Goal: Information Seeking & Learning: Learn about a topic

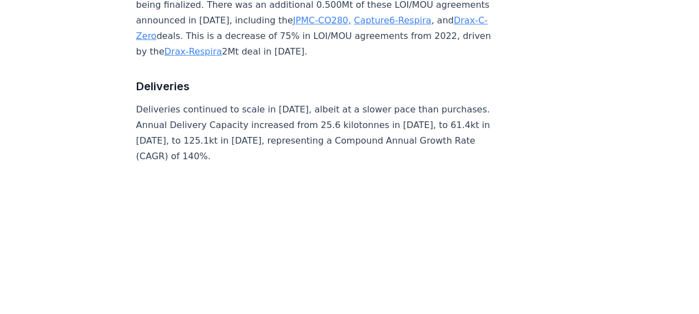
scroll to position [1761, 0]
drag, startPoint x: 261, startPoint y: 63, endPoint x: 301, endPoint y: 82, distance: 44.0
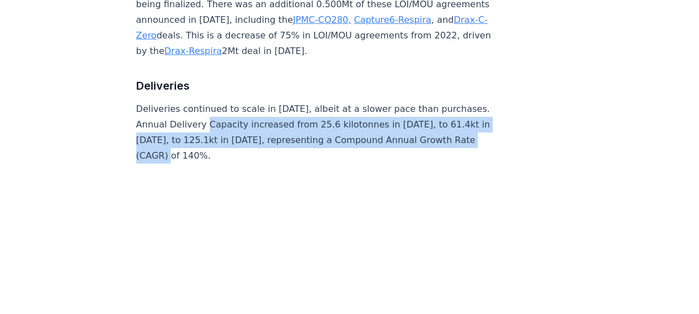
drag, startPoint x: 214, startPoint y: 61, endPoint x: 311, endPoint y: 86, distance: 100.9
click at [311, 101] on p "Deliveries continued to scale in [DATE], albeit at a slower pace than purchases…" at bounding box center [320, 132] width 368 height 62
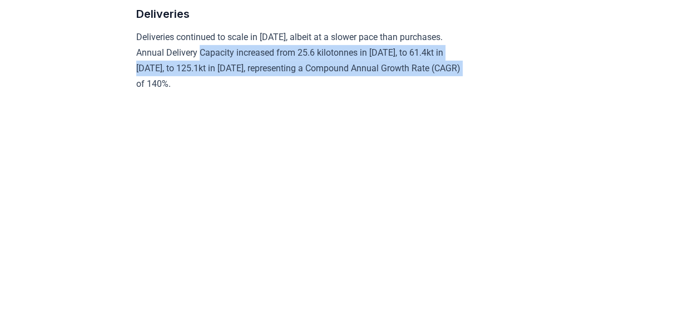
drag, startPoint x: 311, startPoint y: 86, endPoint x: 280, endPoint y: 88, distance: 31.3
click at [280, 88] on p "Deliveries continued to scale in [DATE], albeit at a slower pace than purchases…" at bounding box center [298, 60] width 325 height 62
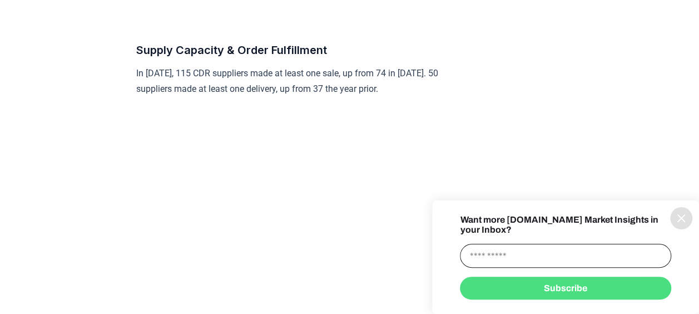
scroll to position [2065, 0]
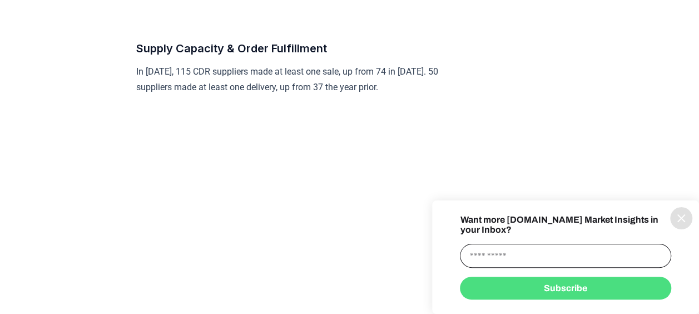
click at [681, 229] on button "information" at bounding box center [681, 218] width 22 height 22
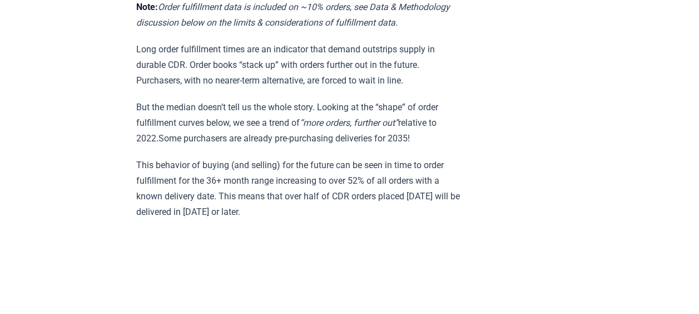
scroll to position [2539, 0]
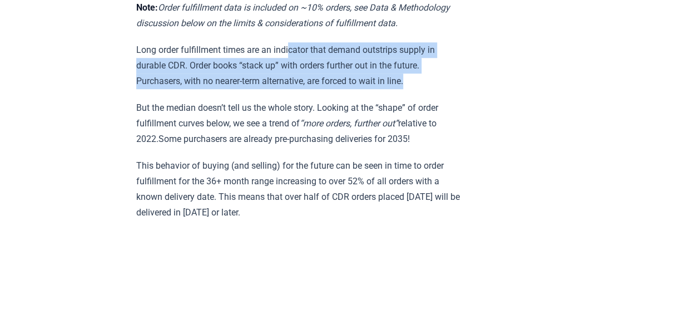
drag, startPoint x: 294, startPoint y: 61, endPoint x: 434, endPoint y: 92, distance: 143.7
click at [434, 89] on p "Long order fulfillment times are an indicator that demand outstrips supply in d…" at bounding box center [298, 65] width 325 height 47
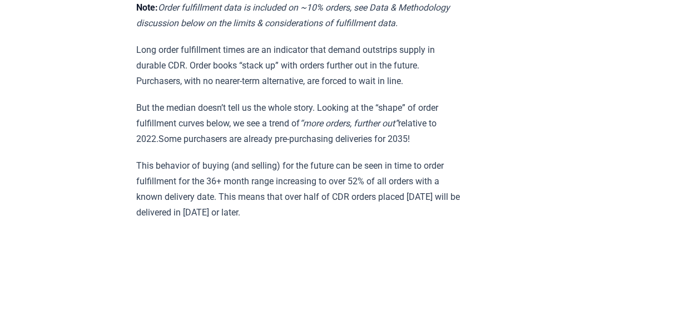
click at [336, 126] on em "“more orders, further out”" at bounding box center [349, 123] width 98 height 11
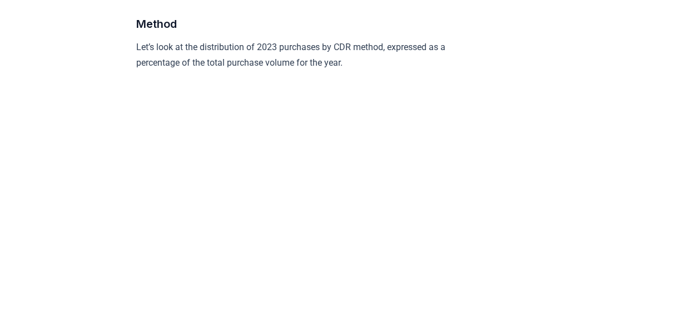
scroll to position [3047, 0]
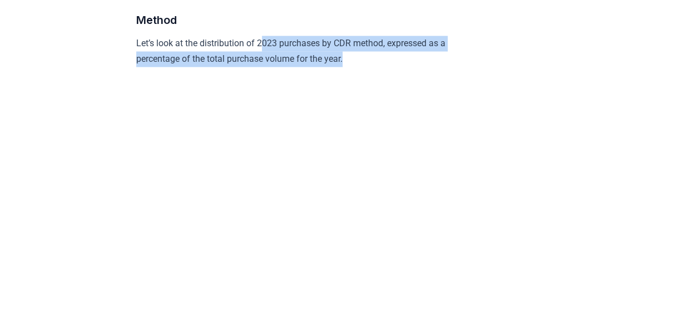
drag, startPoint x: 266, startPoint y: 52, endPoint x: 397, endPoint y: 68, distance: 132.2
click at [397, 67] on p "Let’s look at the distribution of 2023 purchases by CDR method, expressed as a …" at bounding box center [298, 51] width 325 height 31
drag, startPoint x: 397, startPoint y: 68, endPoint x: 359, endPoint y: 70, distance: 38.4
click at [359, 67] on p "Let’s look at the distribution of 2023 purchases by CDR method, expressed as a …" at bounding box center [298, 51] width 325 height 31
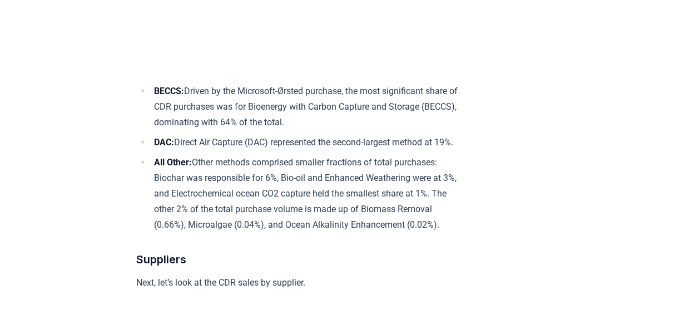
scroll to position [3307, 0]
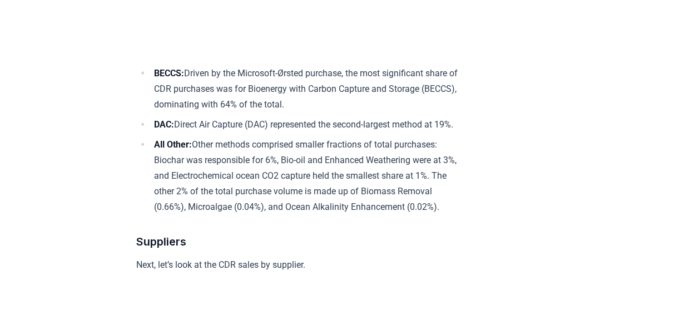
drag, startPoint x: 299, startPoint y: 79, endPoint x: 445, endPoint y: 229, distance: 209.6
click at [445, 215] on ul "BECCS: Driven by the Microsoft-Ørsted purchase, the most significant share of C…" at bounding box center [298, 140] width 325 height 149
click at [442, 215] on li "All Other: Other methods comprised smaller fractions of total purchases: Biocha…" at bounding box center [306, 176] width 311 height 78
drag, startPoint x: 447, startPoint y: 230, endPoint x: 201, endPoint y: 166, distance: 254.0
click at [201, 166] on li "All Other: Other methods comprised smaller fractions of total purchases: Biocha…" at bounding box center [306, 176] width 311 height 78
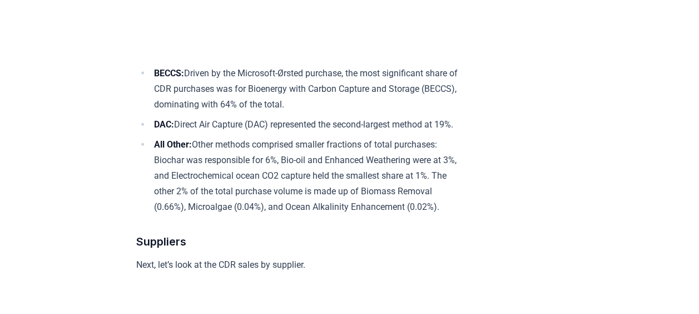
click at [201, 166] on li "All Other: Other methods comprised smaller fractions of total purchases: Biocha…" at bounding box center [306, 176] width 311 height 78
click at [196, 166] on li "All Other: Other methods comprised smaller fractions of total purchases: Biocha…" at bounding box center [306, 176] width 311 height 78
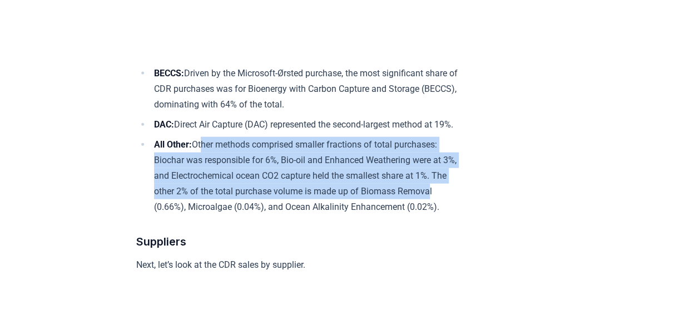
drag, startPoint x: 202, startPoint y: 167, endPoint x: 451, endPoint y: 214, distance: 253.0
click at [451, 214] on li "All Other: Other methods comprised smaller fractions of total purchases: Biocha…" at bounding box center [306, 176] width 311 height 78
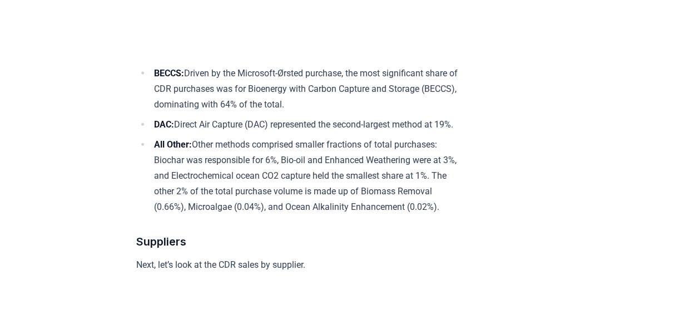
drag, startPoint x: 451, startPoint y: 214, endPoint x: 388, endPoint y: 232, distance: 65.5
click at [388, 215] on li "All Other: Other methods comprised smaller fractions of total purchases: Biocha…" at bounding box center [306, 176] width 311 height 78
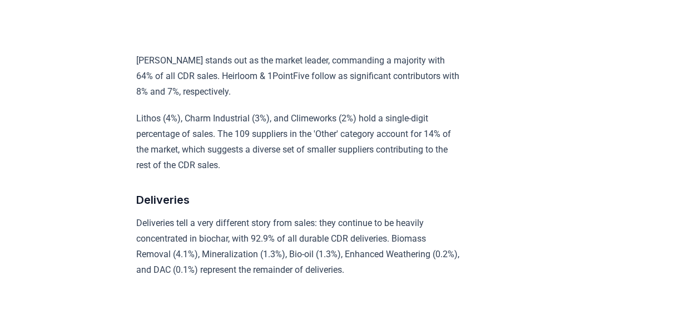
scroll to position [3788, 0]
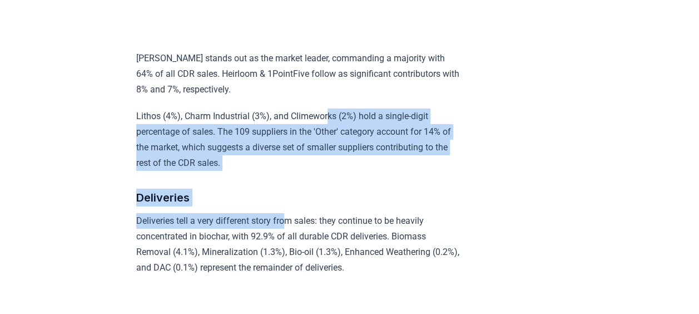
drag, startPoint x: 332, startPoint y: 129, endPoint x: 287, endPoint y: 240, distance: 119.5
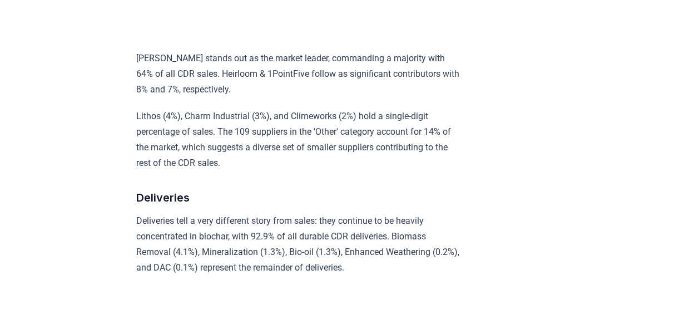
drag, startPoint x: 287, startPoint y: 240, endPoint x: 263, endPoint y: 270, distance: 39.2
click at [263, 270] on p "Deliveries tell a very different story from sales: they continue to be heavily …" at bounding box center [298, 244] width 325 height 62
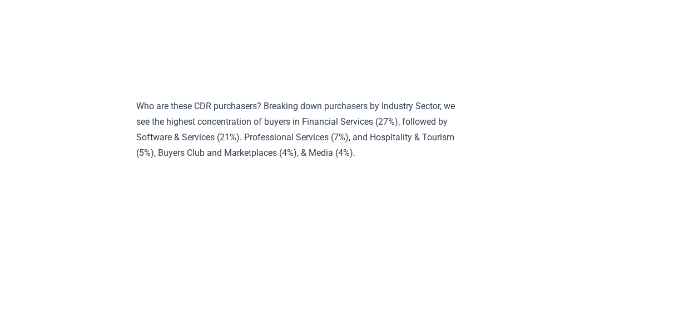
scroll to position [5003, 0]
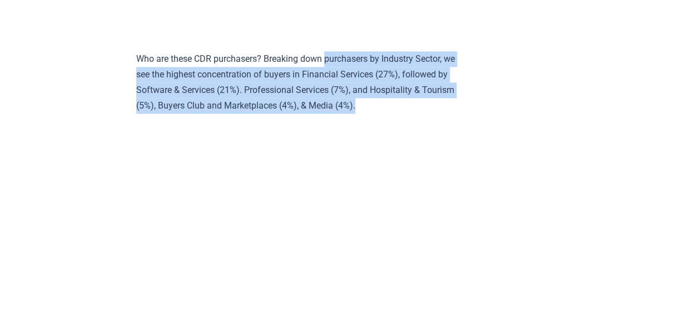
drag, startPoint x: 329, startPoint y: 101, endPoint x: 400, endPoint y: 141, distance: 81.7
click at [400, 113] on p "Who are these CDR purchasers? Breaking down purchasers by Industry Sector, we s…" at bounding box center [298, 82] width 325 height 62
drag, startPoint x: 400, startPoint y: 141, endPoint x: 340, endPoint y: 126, distance: 61.8
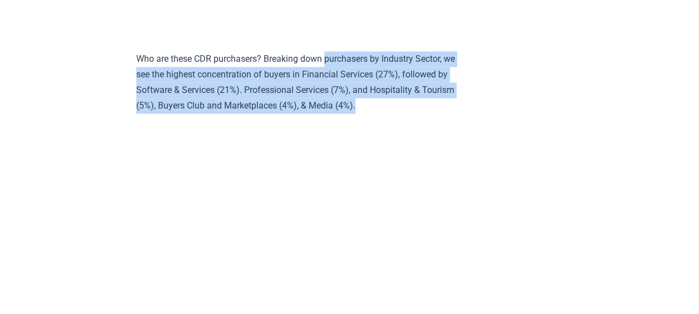
click at [340, 113] on p "Who are these CDR purchasers? Breaking down purchasers by Industry Sector, we s…" at bounding box center [298, 82] width 325 height 62
click at [246, 108] on p "Who are these CDR purchasers? Breaking down purchasers by Industry Sector, we s…" at bounding box center [298, 82] width 325 height 62
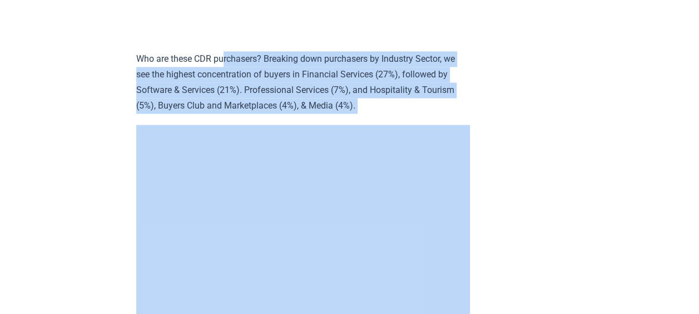
drag, startPoint x: 225, startPoint y: 96, endPoint x: 425, endPoint y: 162, distance: 210.3
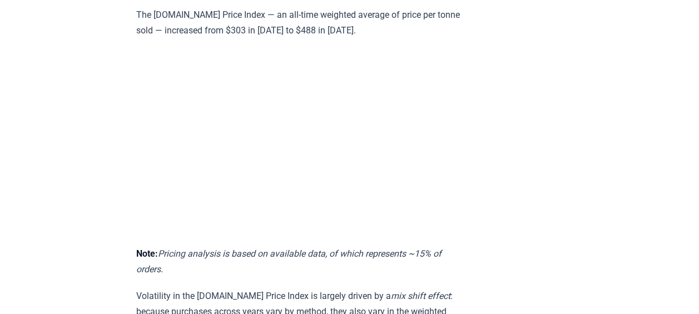
scroll to position [5924, 0]
drag, startPoint x: 175, startPoint y: 38, endPoint x: 376, endPoint y: 62, distance: 202.7
drag, startPoint x: 376, startPoint y: 62, endPoint x: 339, endPoint y: 54, distance: 38.1
click at [339, 39] on p "The [DOMAIN_NAME] Price Index — an all-time weighted average of price per tonne…" at bounding box center [298, 23] width 325 height 31
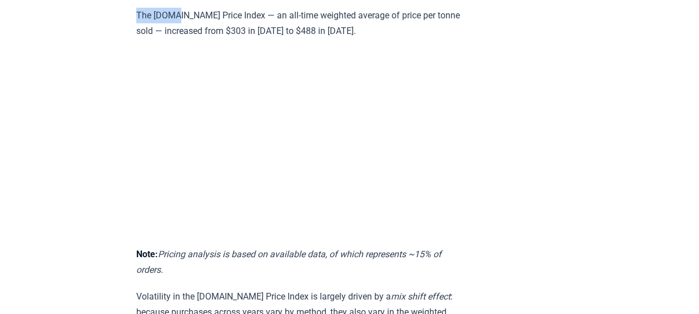
click at [339, 39] on p "The [DOMAIN_NAME] Price Index — an all-time weighted average of price per tonne…" at bounding box center [298, 23] width 325 height 31
drag, startPoint x: 339, startPoint y: 54, endPoint x: 333, endPoint y: 56, distance: 6.3
click at [333, 39] on p "The [DOMAIN_NAME] Price Index — an all-time weighted average of price per tonne…" at bounding box center [298, 23] width 325 height 31
click at [345, 39] on p "The [DOMAIN_NAME] Price Index — an all-time weighted average of price per tonne…" at bounding box center [298, 23] width 325 height 31
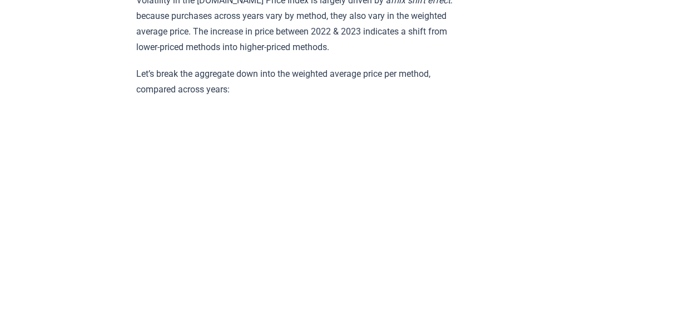
scroll to position [6224, 0]
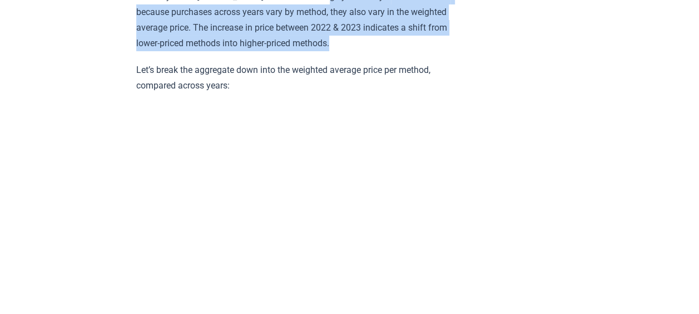
drag, startPoint x: 319, startPoint y: 13, endPoint x: 346, endPoint y: 71, distance: 63.7
click at [346, 51] on p "Volatility in the [DOMAIN_NAME] Price Index is largely driven by a mix shift ef…" at bounding box center [298, 20] width 325 height 62
click at [345, 51] on p "Volatility in the [DOMAIN_NAME] Price Index is largely driven by a mix shift ef…" at bounding box center [298, 20] width 325 height 62
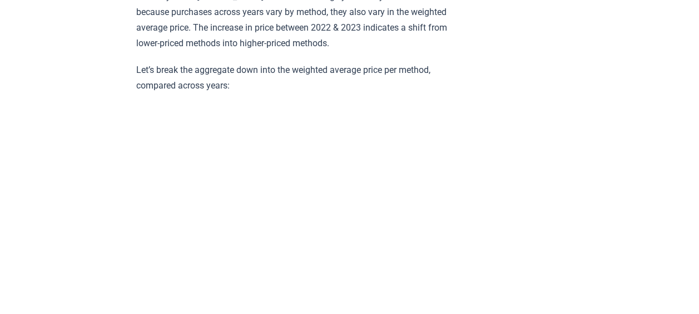
scroll to position [6221, 0]
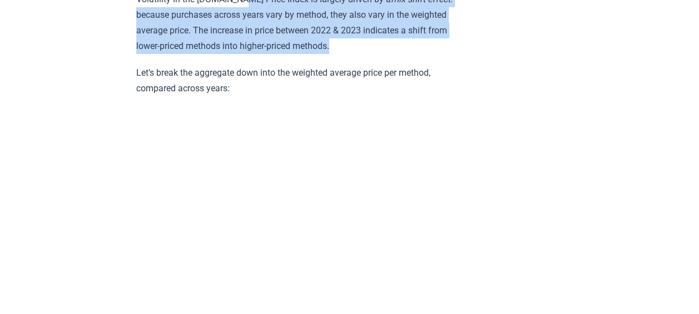
drag, startPoint x: 239, startPoint y: 4, endPoint x: 348, endPoint y: 68, distance: 126.4
drag, startPoint x: 348, startPoint y: 68, endPoint x: 341, endPoint y: 67, distance: 6.9
click at [341, 54] on p "Volatility in the [DOMAIN_NAME] Price Index is largely driven by a mix shift ef…" at bounding box center [298, 23] width 325 height 62
click at [343, 54] on p "Volatility in the [DOMAIN_NAME] Price Index is largely driven by a mix shift ef…" at bounding box center [298, 23] width 325 height 62
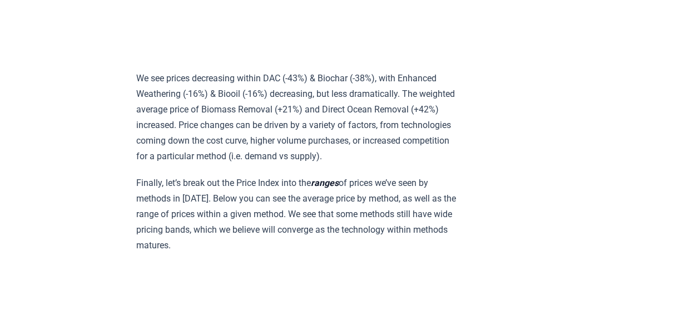
scroll to position [6528, 0]
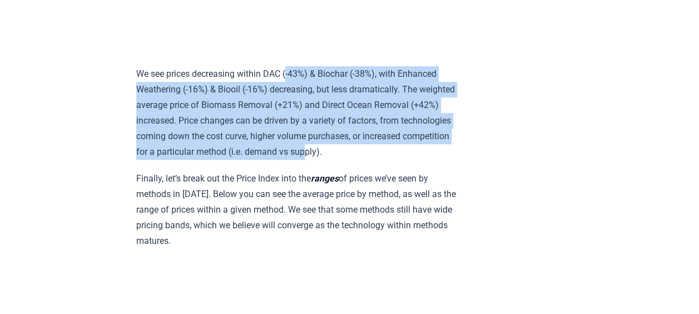
drag, startPoint x: 290, startPoint y: 88, endPoint x: 403, endPoint y: 171, distance: 139.6
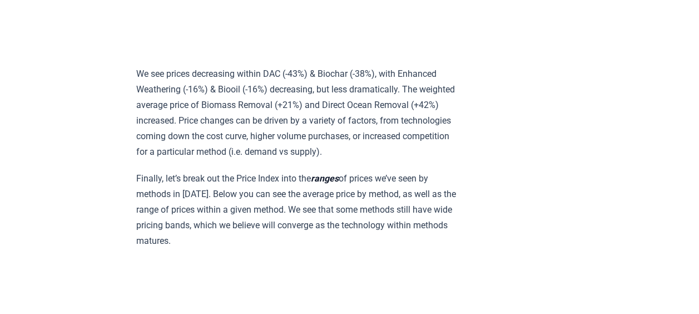
drag, startPoint x: 403, startPoint y: 171, endPoint x: 416, endPoint y: 176, distance: 14.3
click at [416, 160] on p "We see prices decreasing within DAC (-43%) & Biochar (-38%), with Enhanced Weat…" at bounding box center [298, 112] width 325 height 93
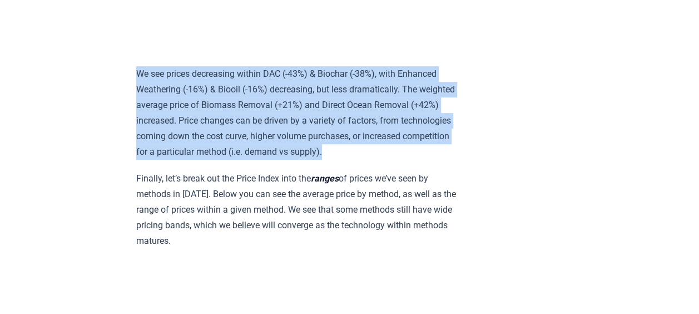
drag, startPoint x: 420, startPoint y: 176, endPoint x: 138, endPoint y: 91, distance: 295.1
click at [138, 91] on p "We see prices decreasing within DAC (-43%) & Biochar (-38%), with Enhanced Weat…" at bounding box center [298, 112] width 325 height 93
click at [136, 95] on p "We see prices decreasing within DAC (-43%) & Biochar (-38%), with Enhanced Weat…" at bounding box center [298, 112] width 325 height 93
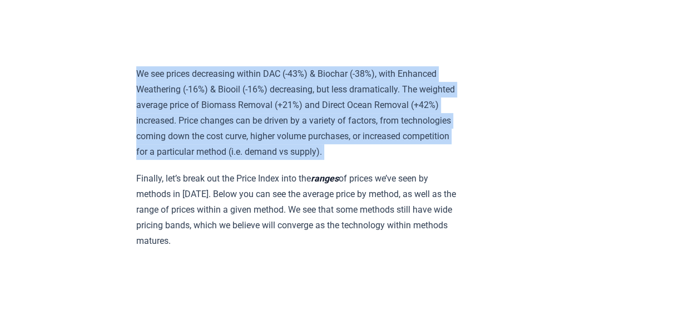
drag, startPoint x: 136, startPoint y: 95, endPoint x: 146, endPoint y: 98, distance: 9.9
click at [146, 98] on p "We see prices decreasing within DAC (-43%) & Biochar (-38%), with Enhanced Weat…" at bounding box center [298, 112] width 325 height 93
click at [152, 97] on p "We see prices decreasing within DAC (-43%) & Biochar (-38%), with Enhanced Weat…" at bounding box center [298, 112] width 325 height 93
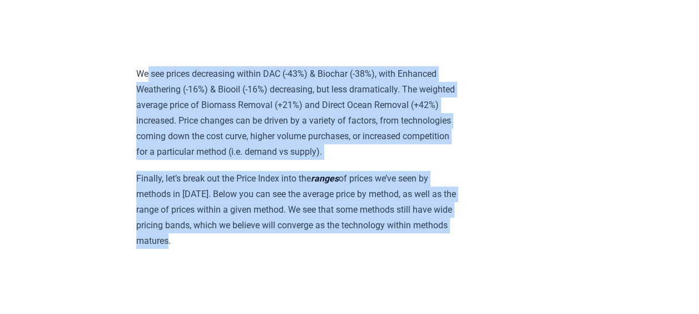
drag, startPoint x: 150, startPoint y: 93, endPoint x: 384, endPoint y: 263, distance: 289.3
click at [212, 249] on p "Finally, let’s break out the Price Index into the ranges of prices we’ve seen b…" at bounding box center [298, 210] width 325 height 78
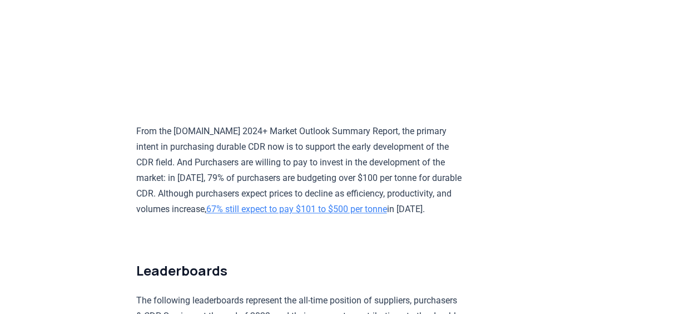
scroll to position [6838, 0]
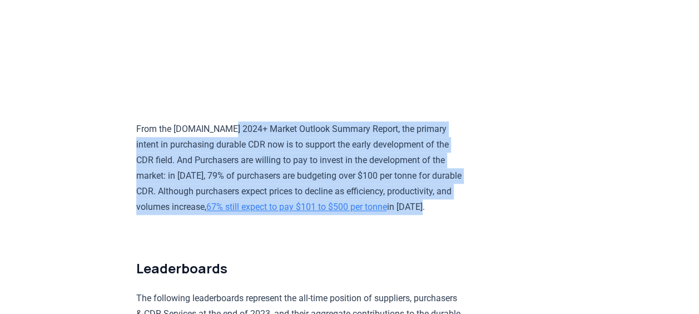
drag, startPoint x: 228, startPoint y: 149, endPoint x: 221, endPoint y: 240, distance: 91.5
click at [221, 215] on p "From the [DOMAIN_NAME] 2024+ Market Outlook Summary Report, the primary intent …" at bounding box center [298, 167] width 325 height 93
click at [199, 215] on p "From the [DOMAIN_NAME] 2024+ Market Outlook Summary Report, the primary intent …" at bounding box center [298, 167] width 325 height 93
drag, startPoint x: 205, startPoint y: 147, endPoint x: 242, endPoint y: 243, distance: 103.4
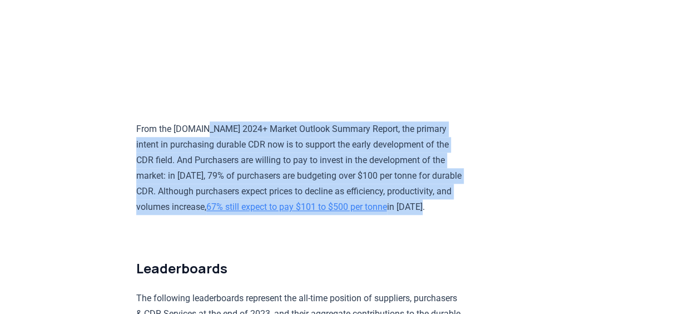
click at [242, 215] on p "From the [DOMAIN_NAME] 2024+ Market Outlook Summary Report, the primary intent …" at bounding box center [298, 167] width 325 height 93
click at [220, 215] on p "From the [DOMAIN_NAME] 2024+ Market Outlook Summary Report, the primary intent …" at bounding box center [298, 167] width 325 height 93
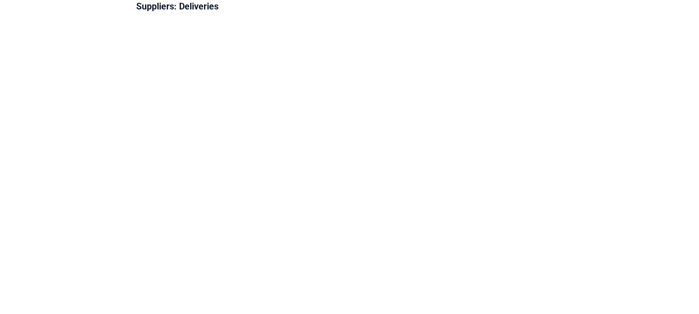
scroll to position [7280, 0]
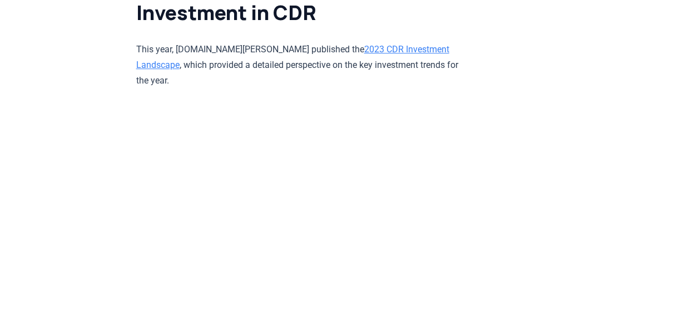
scroll to position [8686, 0]
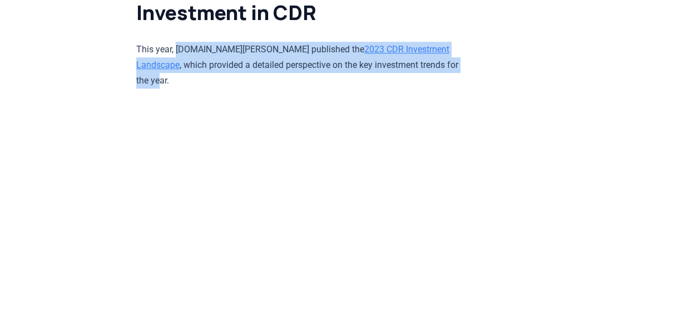
drag, startPoint x: 177, startPoint y: 90, endPoint x: 423, endPoint y: 101, distance: 246.1
click at [423, 88] on p "This year, [DOMAIN_NAME][PERSON_NAME] published the 2023 CDR Investment Landsca…" at bounding box center [298, 65] width 325 height 47
click at [420, 88] on p "This year, [DOMAIN_NAME][PERSON_NAME] published the 2023 CDR Investment Landsca…" at bounding box center [298, 65] width 325 height 47
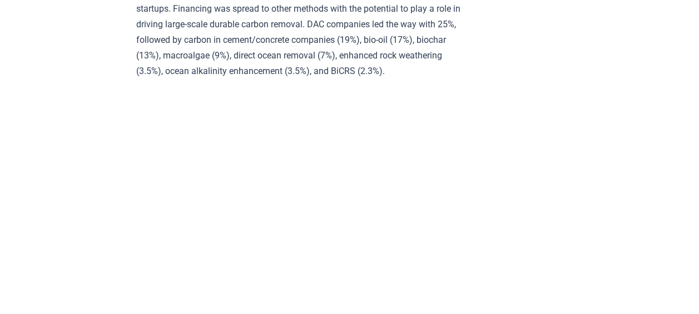
scroll to position [9310, 0]
